Goal: Information Seeking & Learning: Learn about a topic

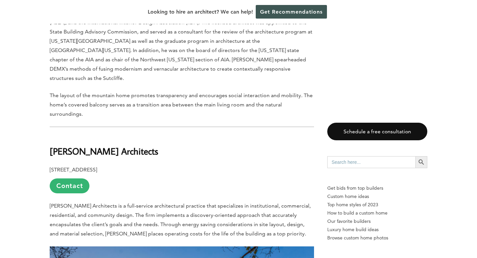
scroll to position [2539, 0]
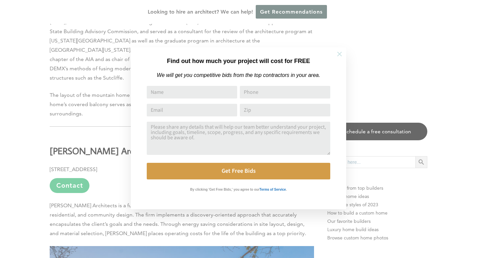
click at [339, 53] on icon at bounding box center [339, 54] width 5 height 5
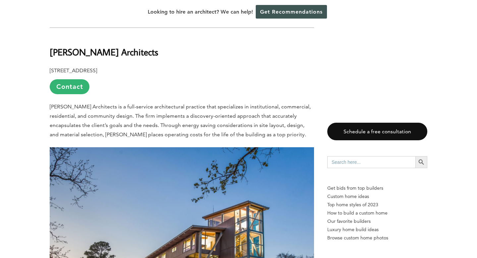
scroll to position [2637, 0]
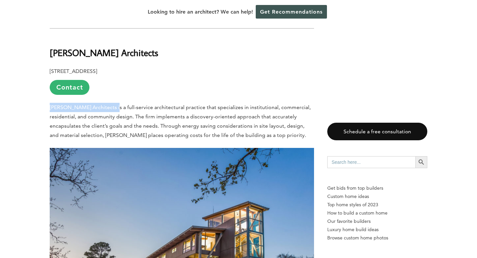
drag, startPoint x: 111, startPoint y: 78, endPoint x: 49, endPoint y: 74, distance: 62.1
copy span "[PERSON_NAME] Architects"
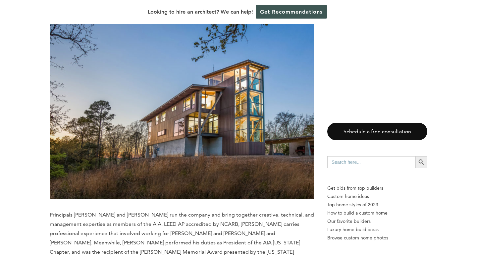
scroll to position [2842, 0]
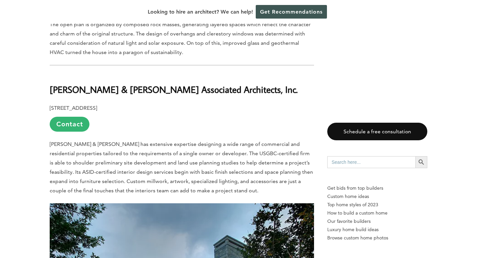
scroll to position [3530, 0]
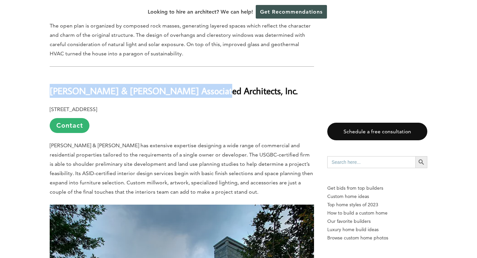
drag, startPoint x: 51, startPoint y: 44, endPoint x: 197, endPoint y: 47, distance: 146.4
click at [197, 85] on b "[PERSON_NAME] & [PERSON_NAME] Associated Architects, Inc." at bounding box center [174, 91] width 248 height 12
copy b "[PERSON_NAME] & [PERSON_NAME] Associated Architects,"
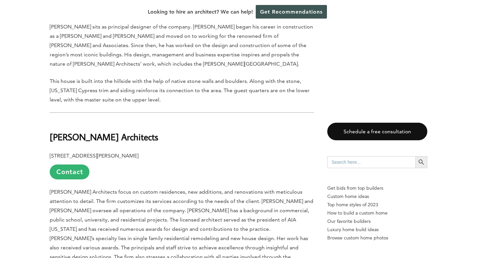
scroll to position [5921, 0]
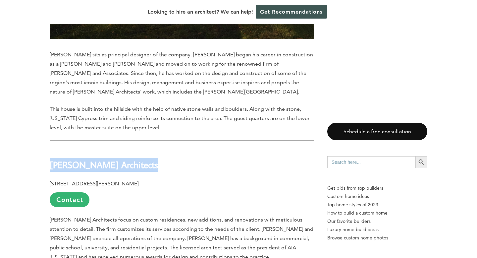
drag, startPoint x: 146, startPoint y: 84, endPoint x: 27, endPoint y: 76, distance: 118.8
copy b "[PERSON_NAME] Architects"
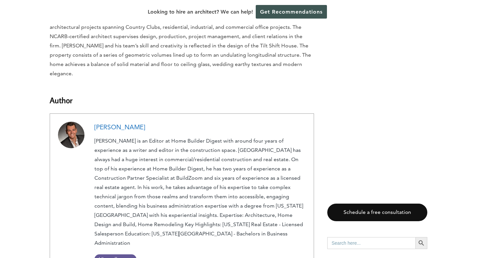
scroll to position [6788, 0]
